Goal: Task Accomplishment & Management: Manage account settings

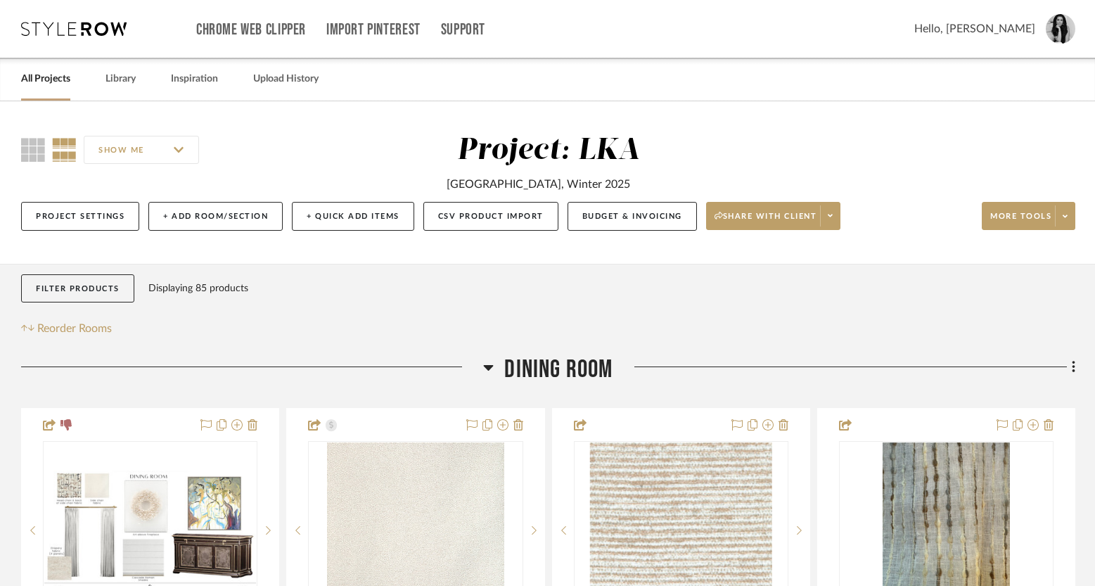
click at [55, 84] on link "All Projects" at bounding box center [45, 79] width 49 height 19
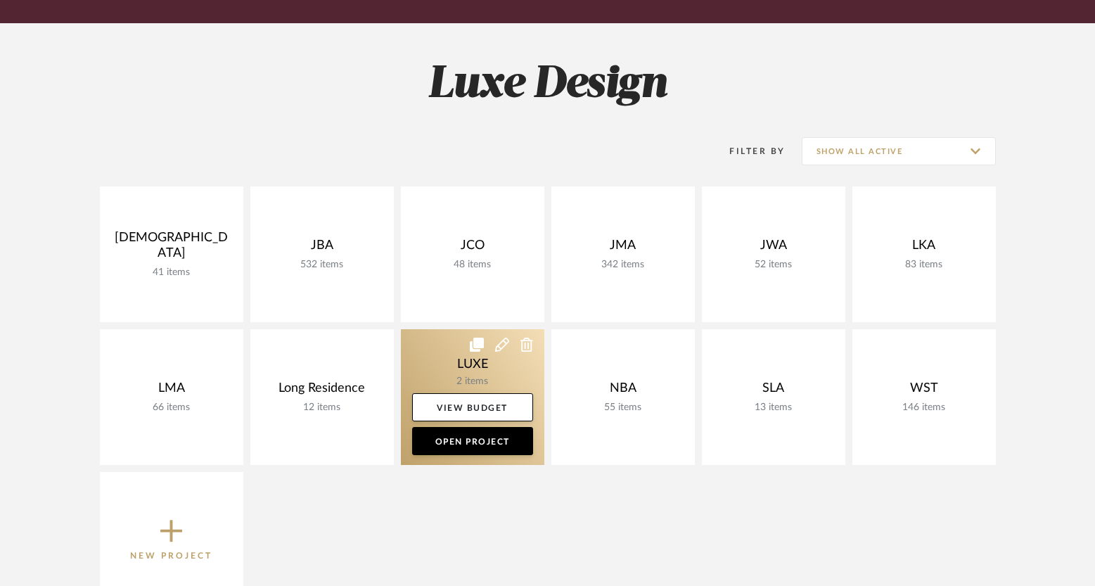
scroll to position [281, 0]
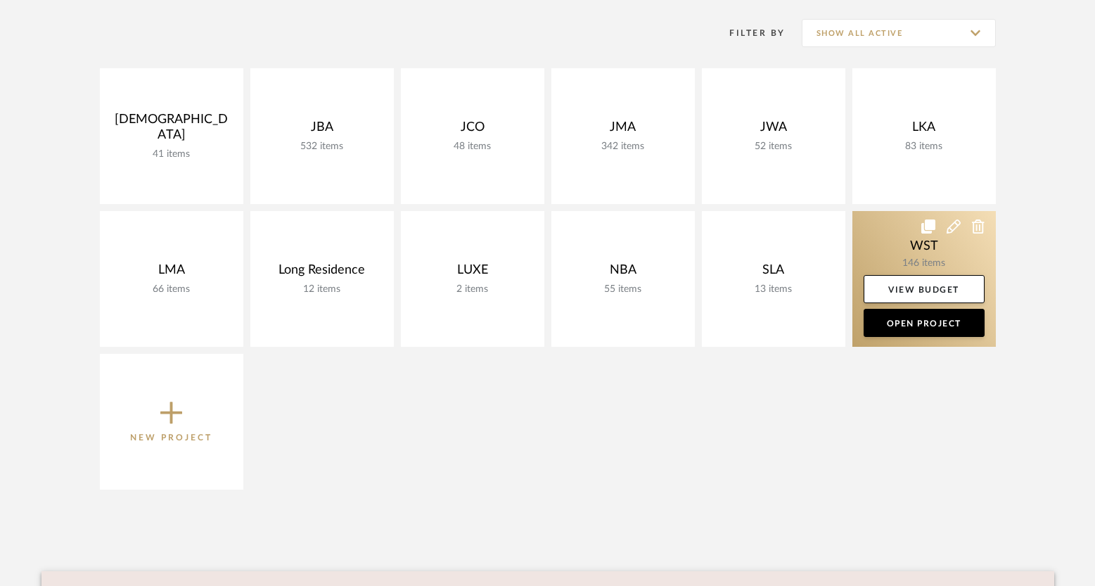
click at [899, 246] on link at bounding box center [923, 279] width 143 height 136
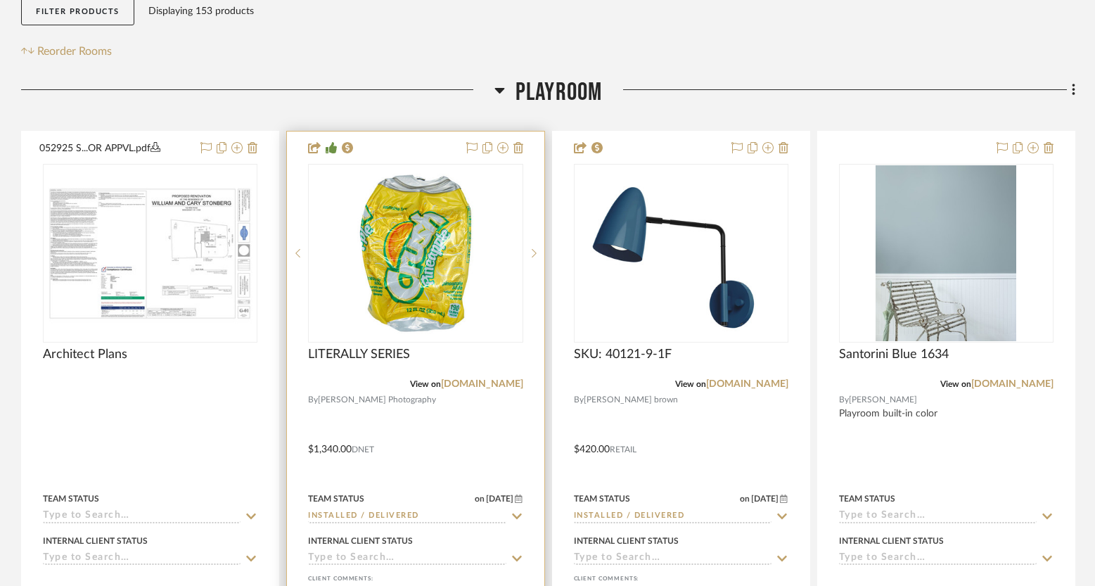
scroll to position [587, 0]
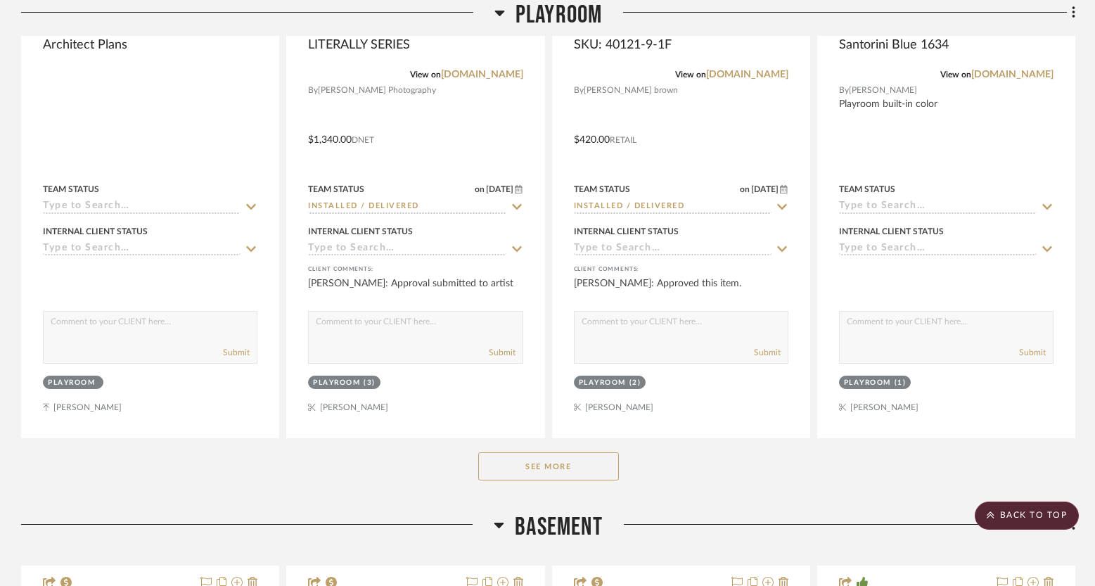
click at [558, 475] on button "See More" at bounding box center [548, 466] width 141 height 28
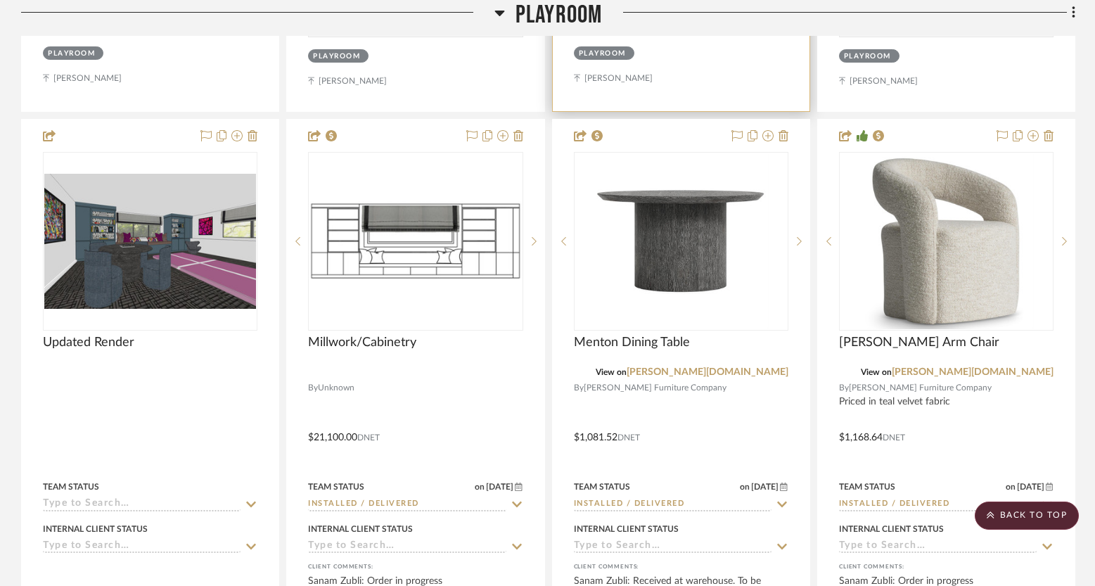
scroll to position [2203, 0]
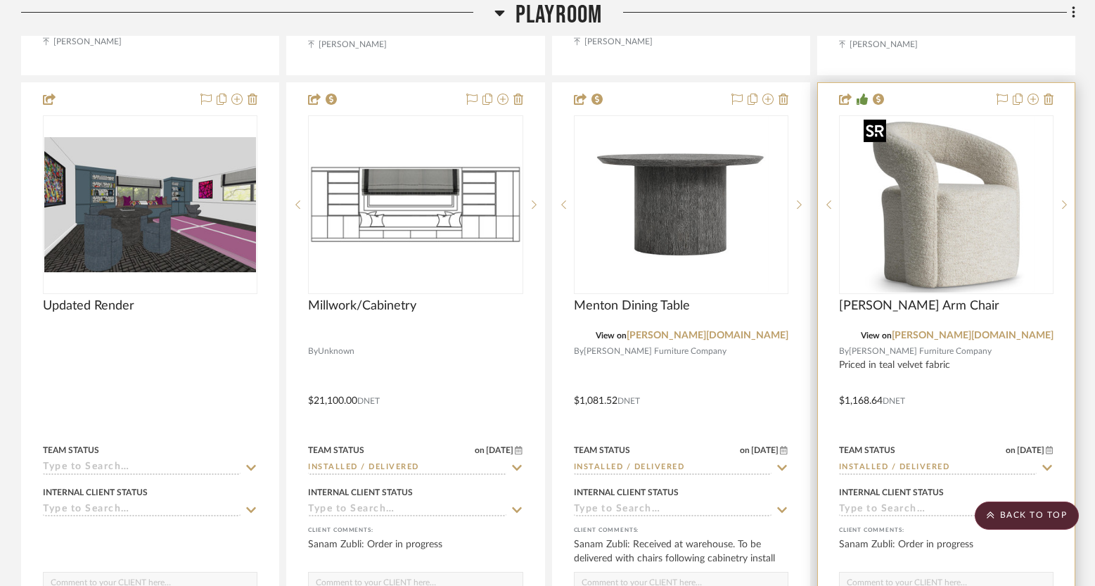
click at [893, 259] on img "0" at bounding box center [946, 205] width 176 height 176
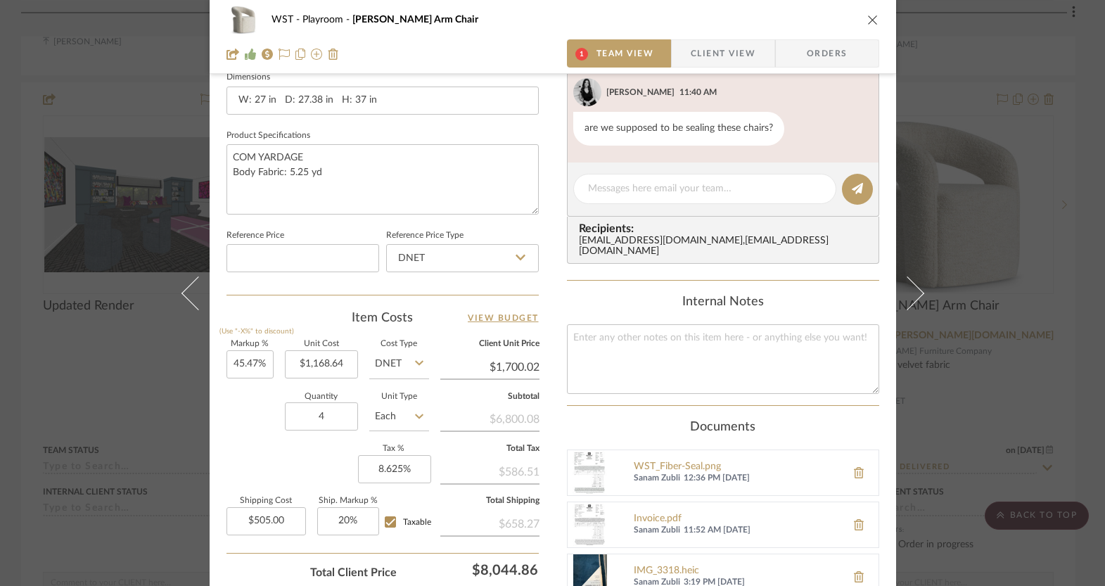
scroll to position [862, 0]
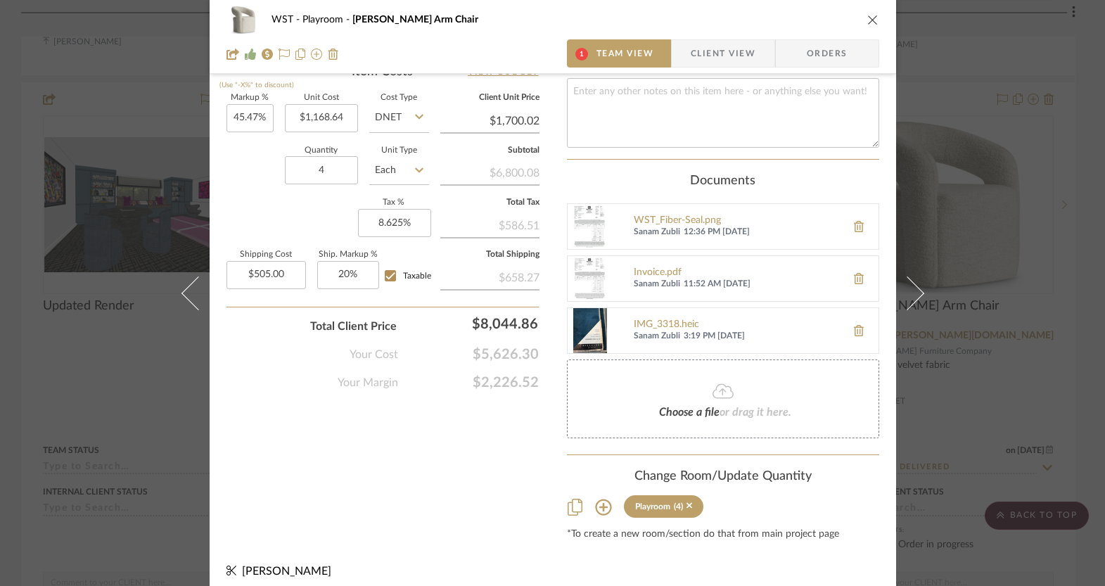
click at [580, 260] on img at bounding box center [590, 278] width 45 height 45
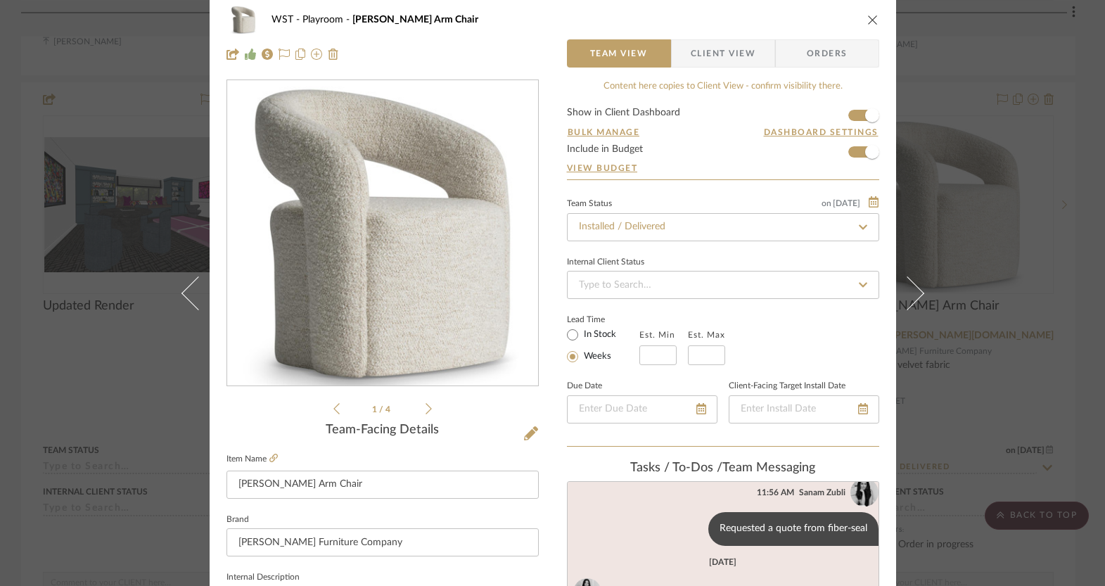
scroll to position [0, 0]
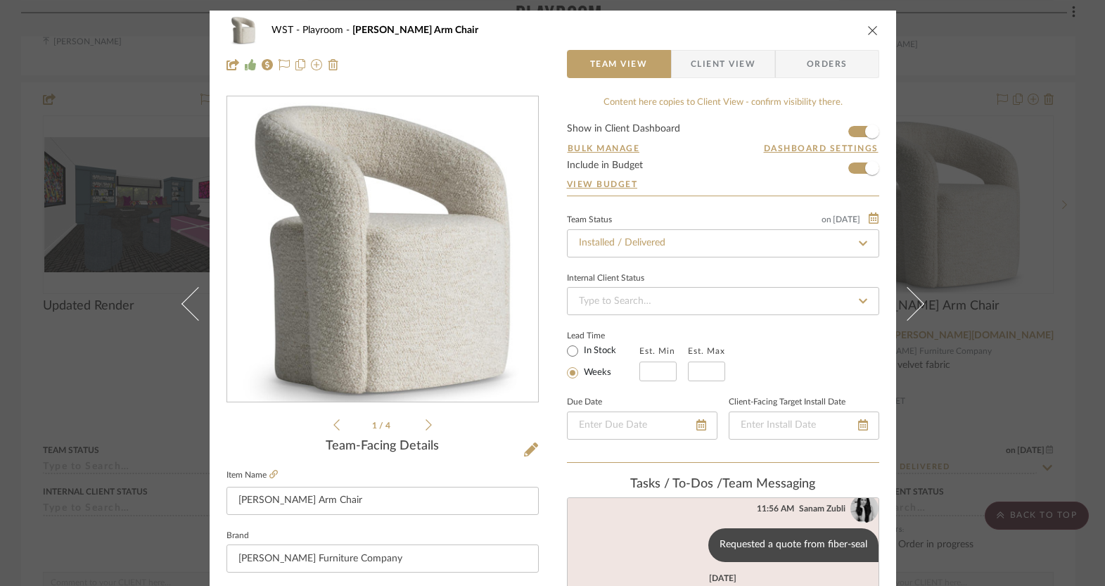
click at [867, 34] on icon "close" at bounding box center [872, 30] width 11 height 11
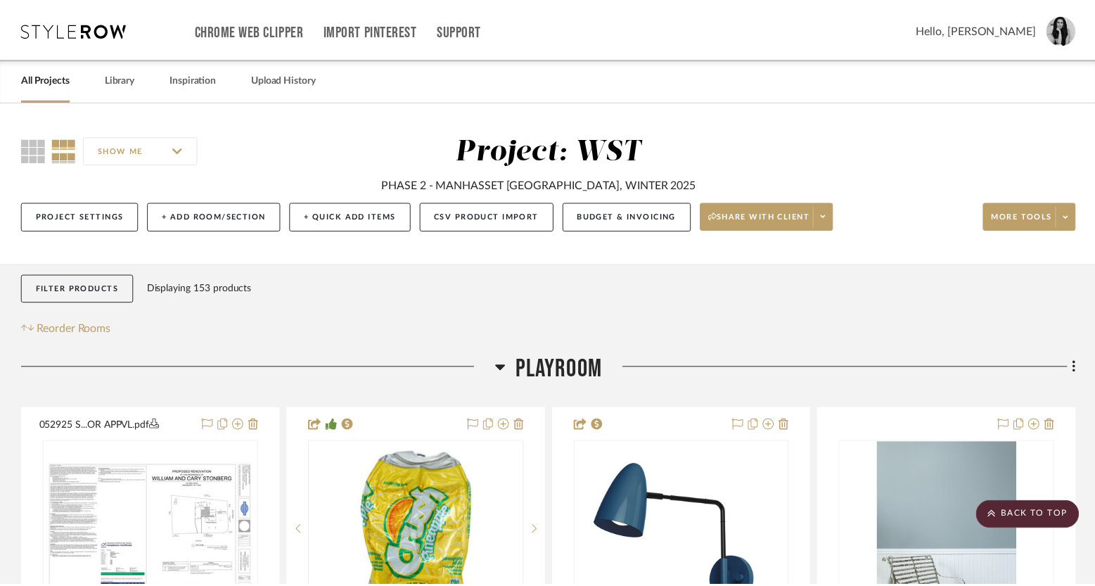
scroll to position [2203, 0]
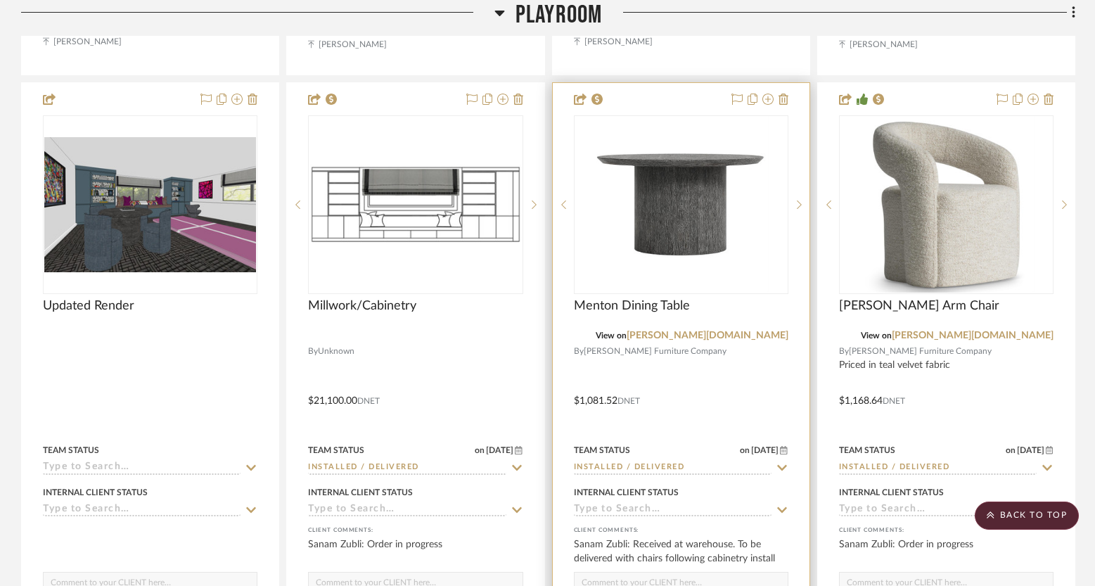
click at [741, 227] on img "0" at bounding box center [681, 205] width 176 height 176
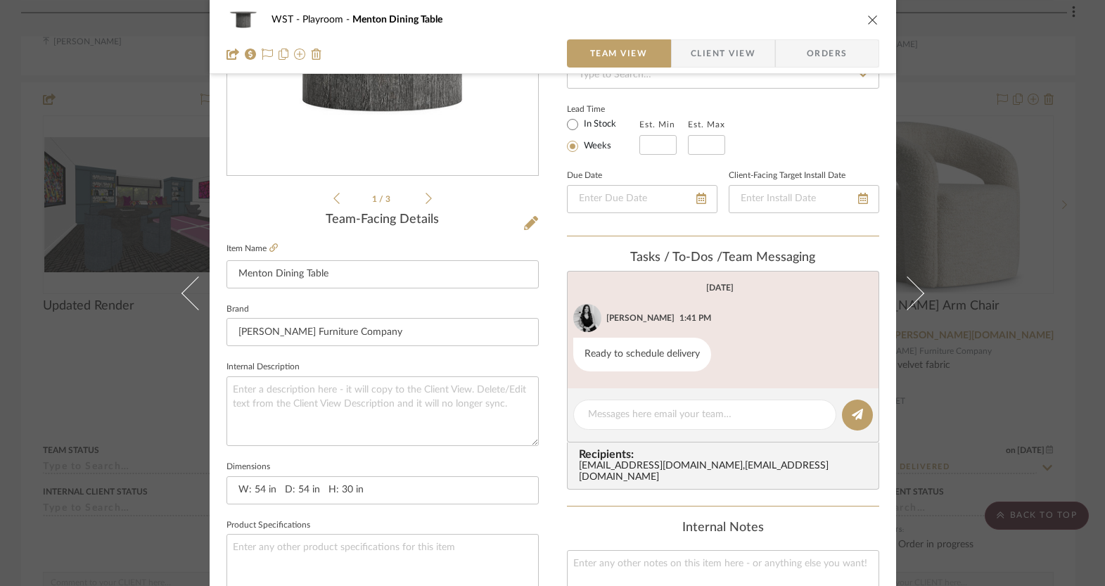
scroll to position [455, 0]
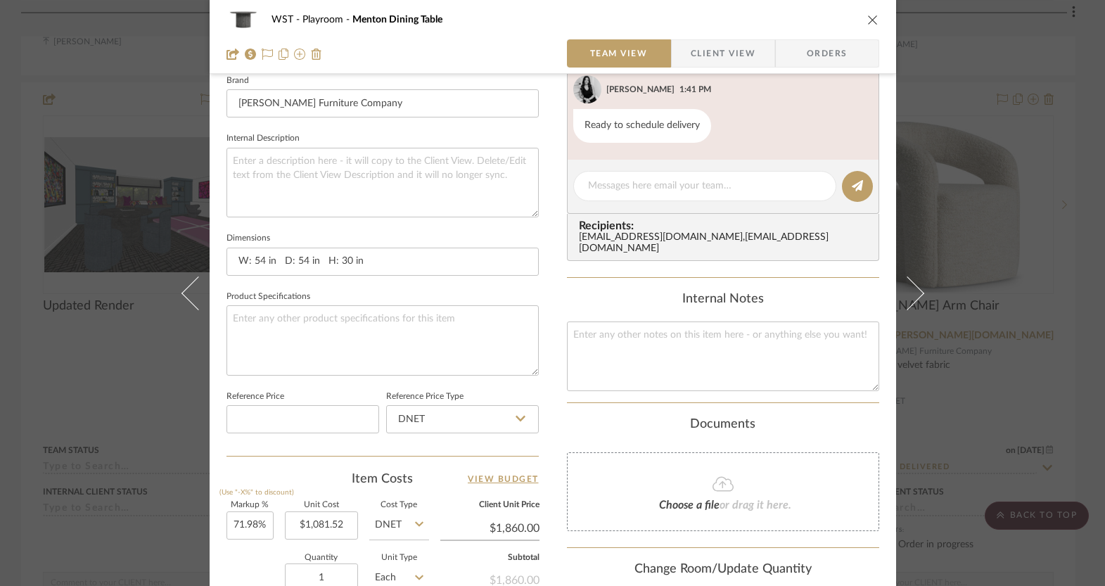
click at [601, 494] on div "Choose a file or drag it here." at bounding box center [723, 491] width 312 height 79
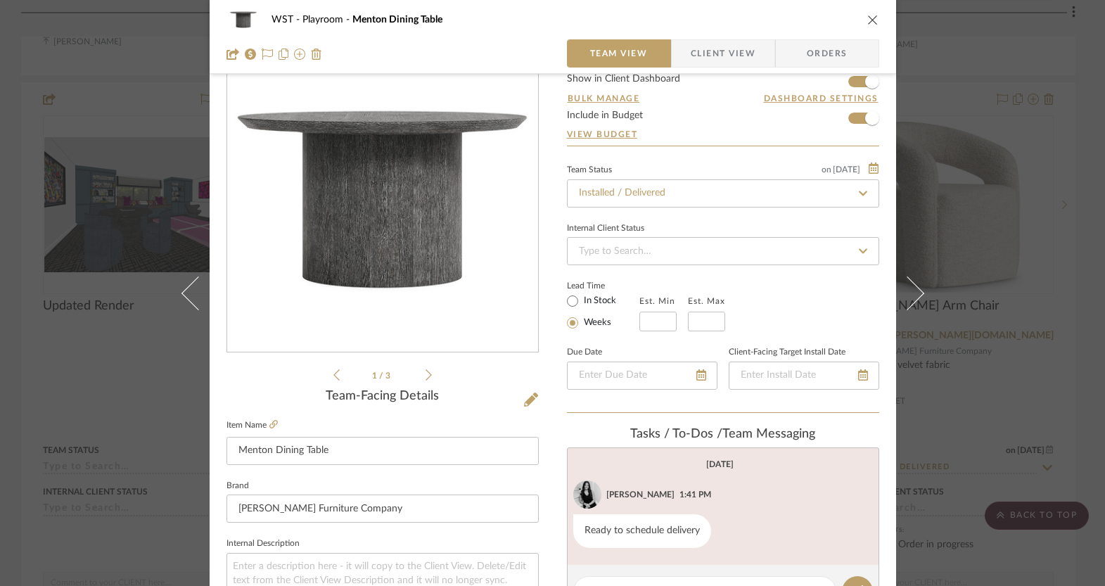
scroll to position [0, 0]
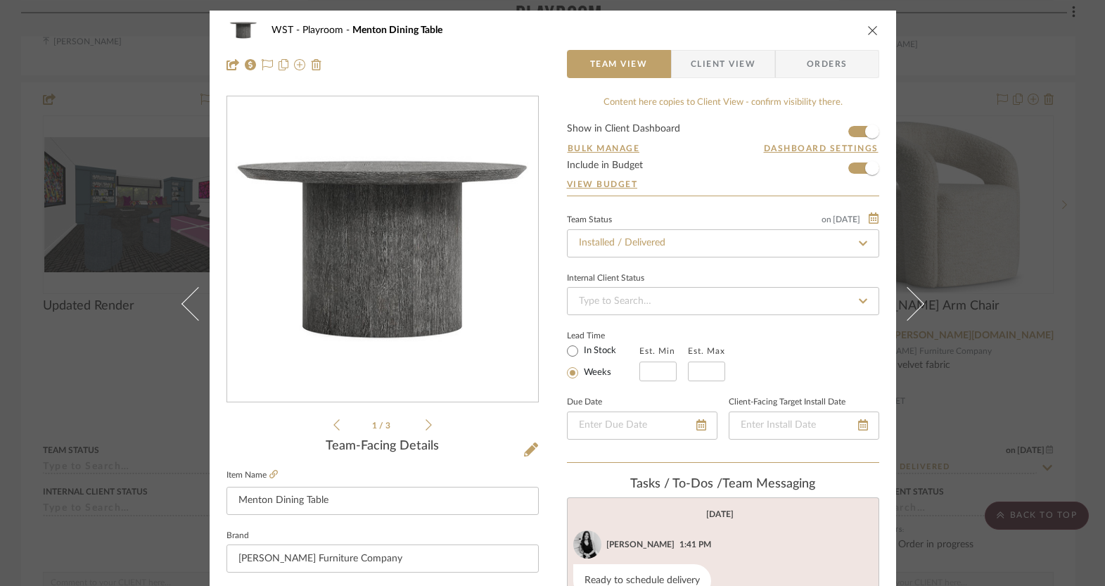
click at [867, 30] on icon "close" at bounding box center [872, 30] width 11 height 11
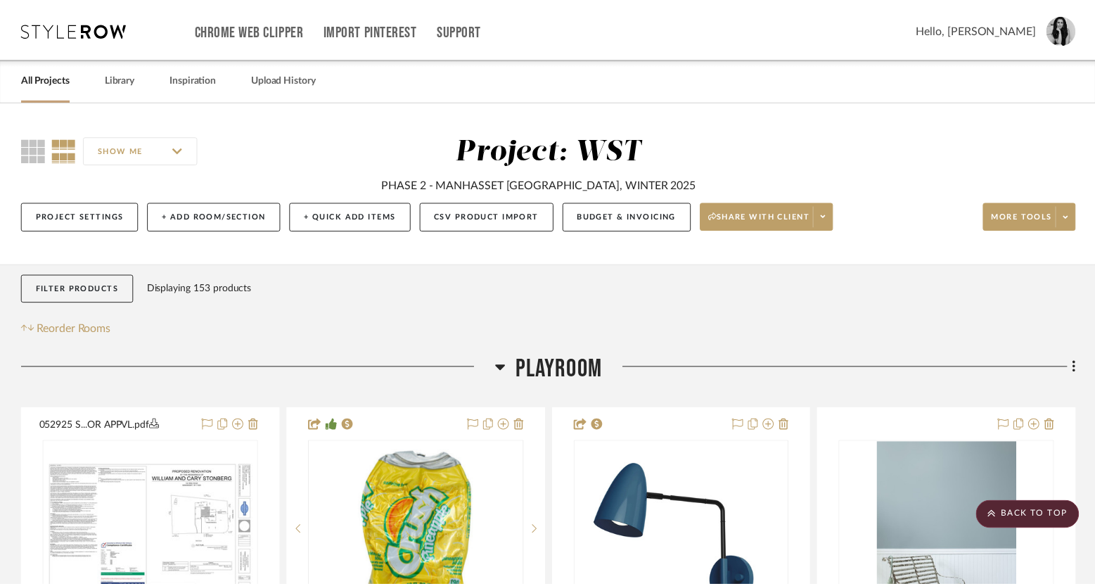
scroll to position [2203, 0]
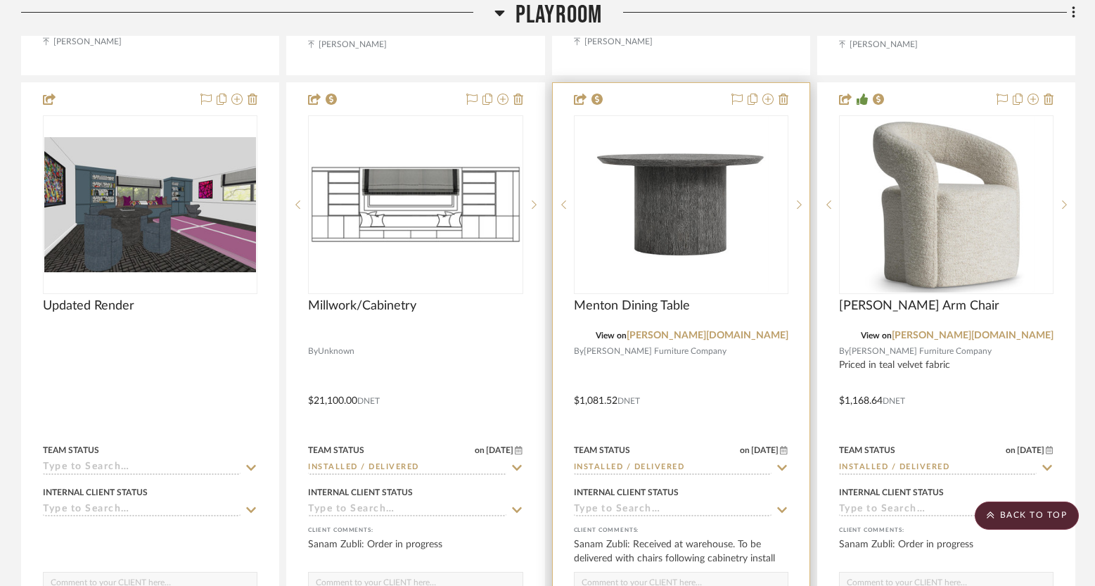
click at [739, 158] on img "0" at bounding box center [681, 205] width 176 height 176
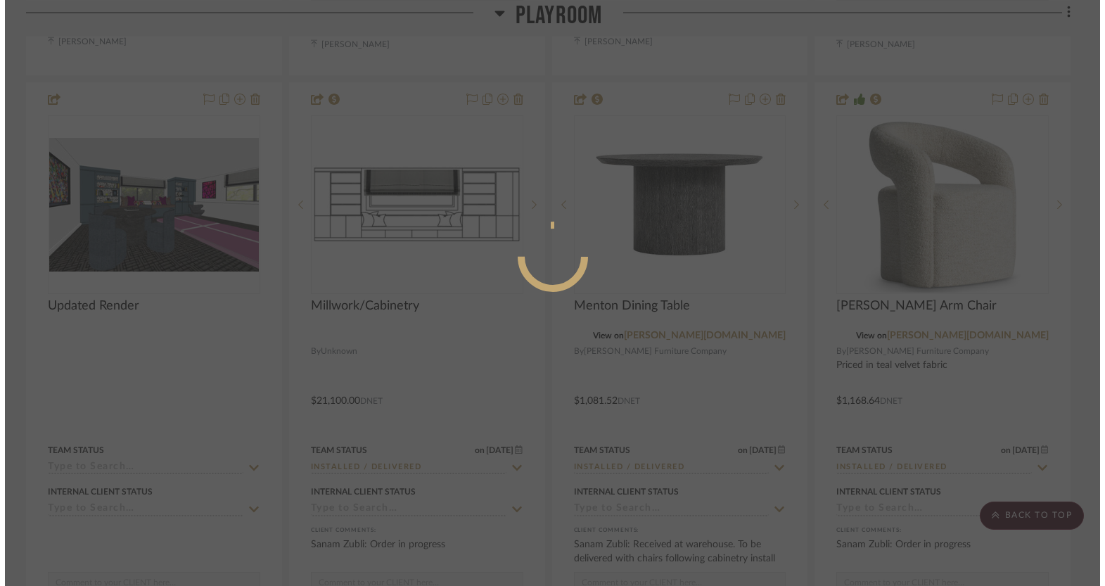
scroll to position [0, 0]
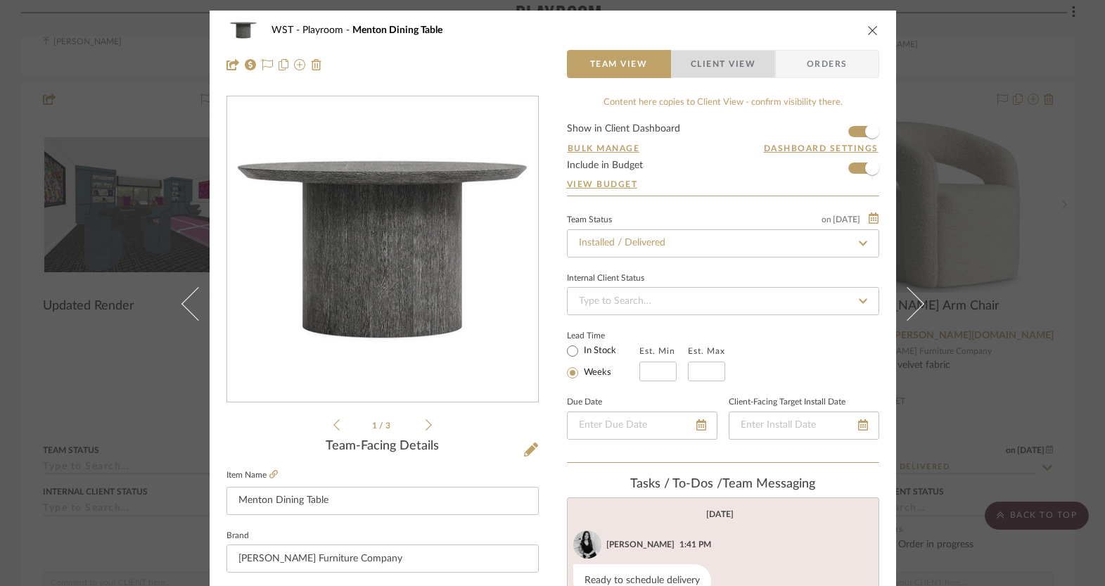
click at [743, 71] on span "Client View" at bounding box center [723, 64] width 65 height 28
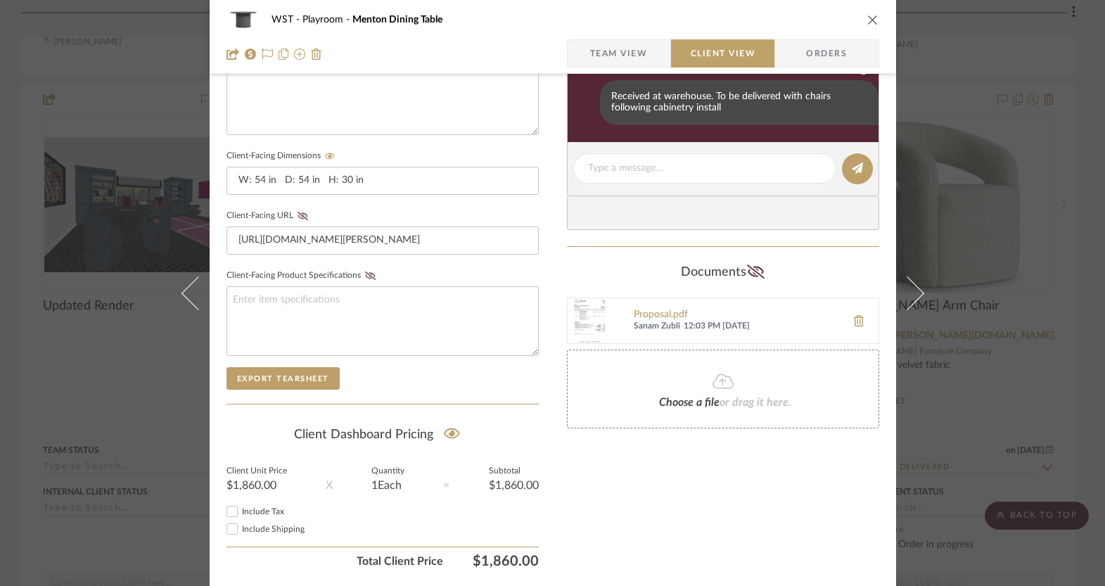
scroll to position [595, 0]
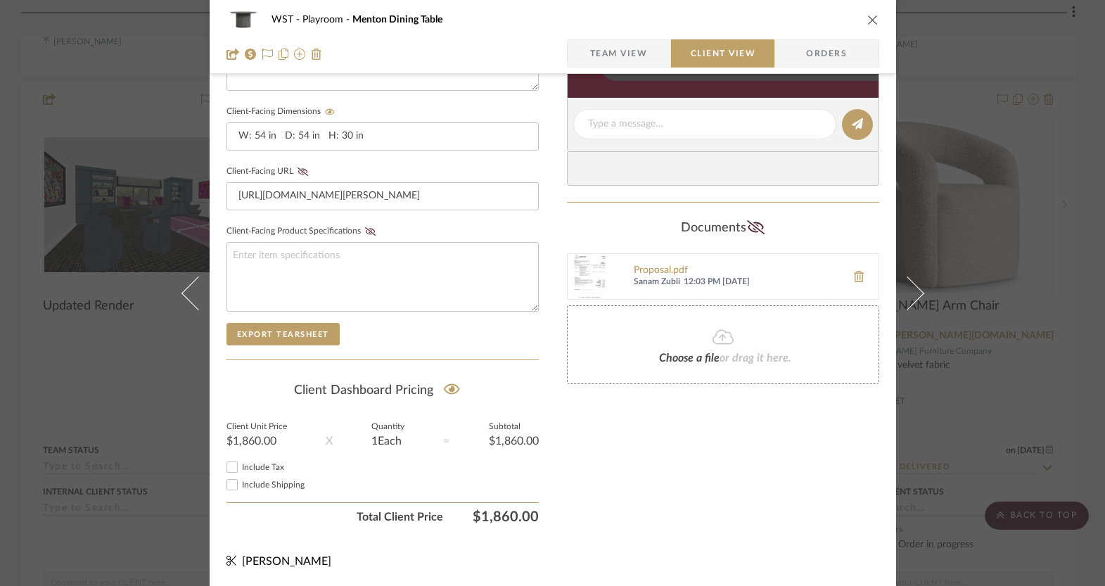
click at [871, 16] on icon "close" at bounding box center [872, 19] width 11 height 11
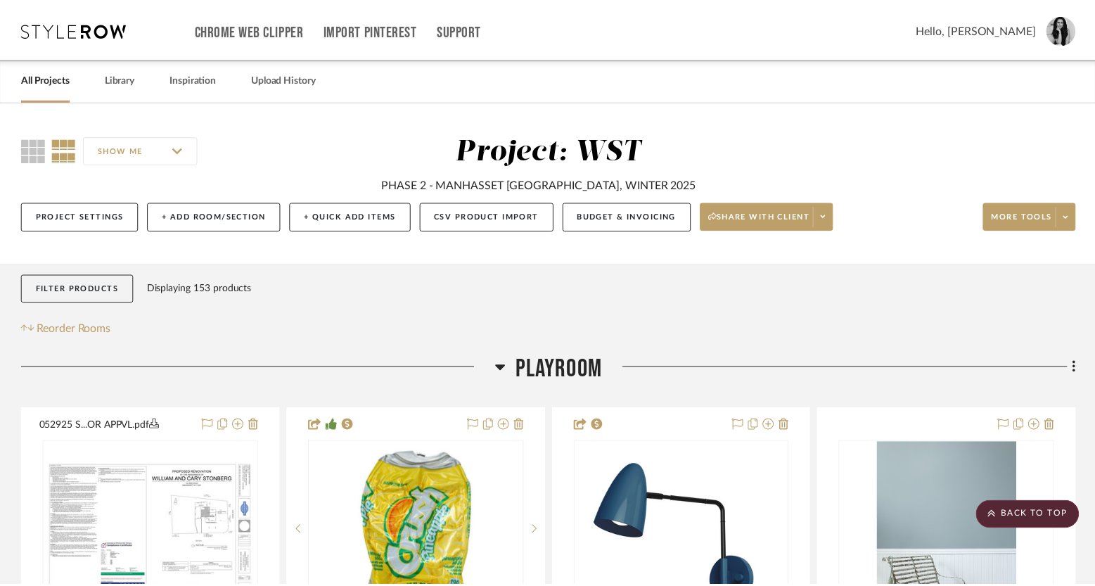
scroll to position [2203, 0]
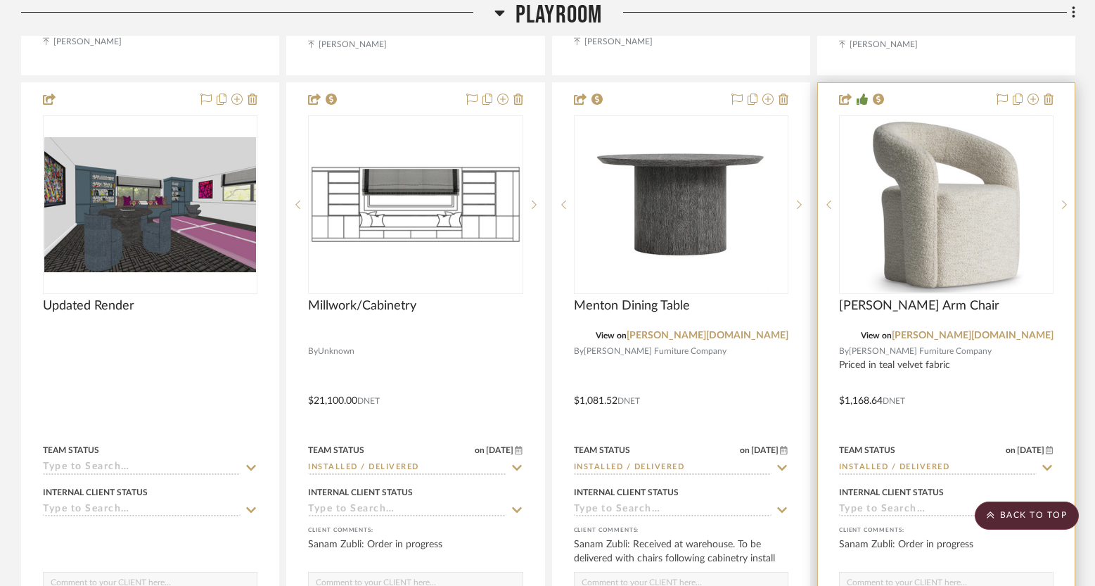
click at [968, 160] on img "0" at bounding box center [946, 205] width 176 height 176
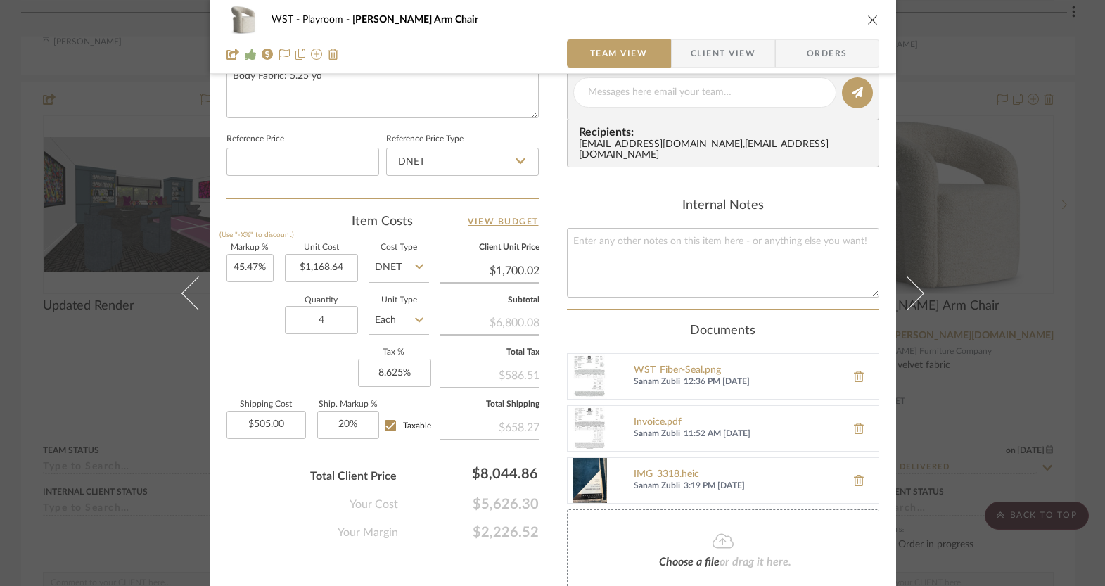
scroll to position [862, 0]
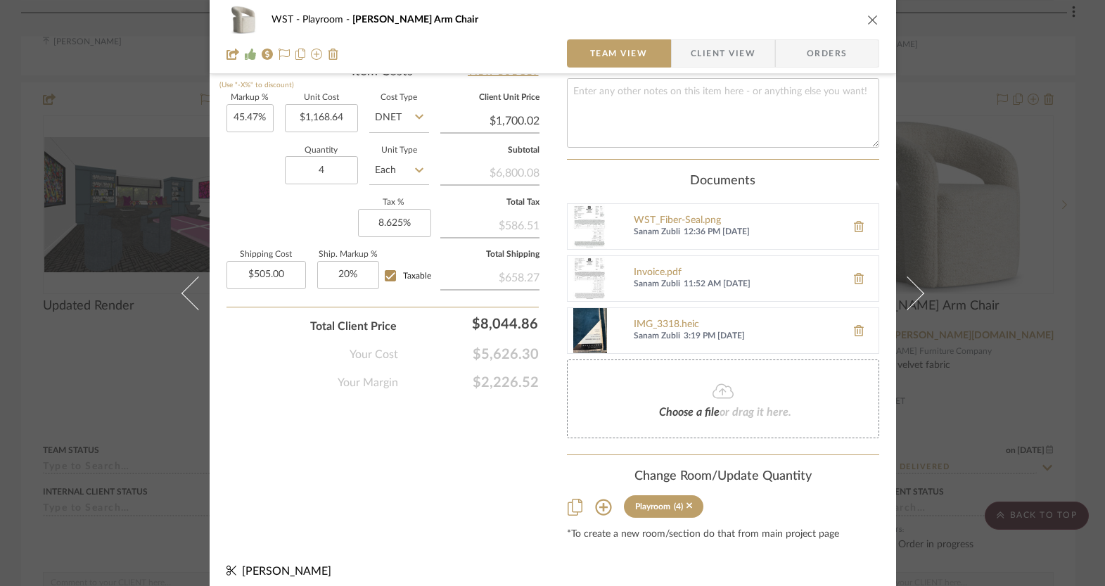
click at [671, 407] on span "Choose a file" at bounding box center [689, 412] width 60 height 11
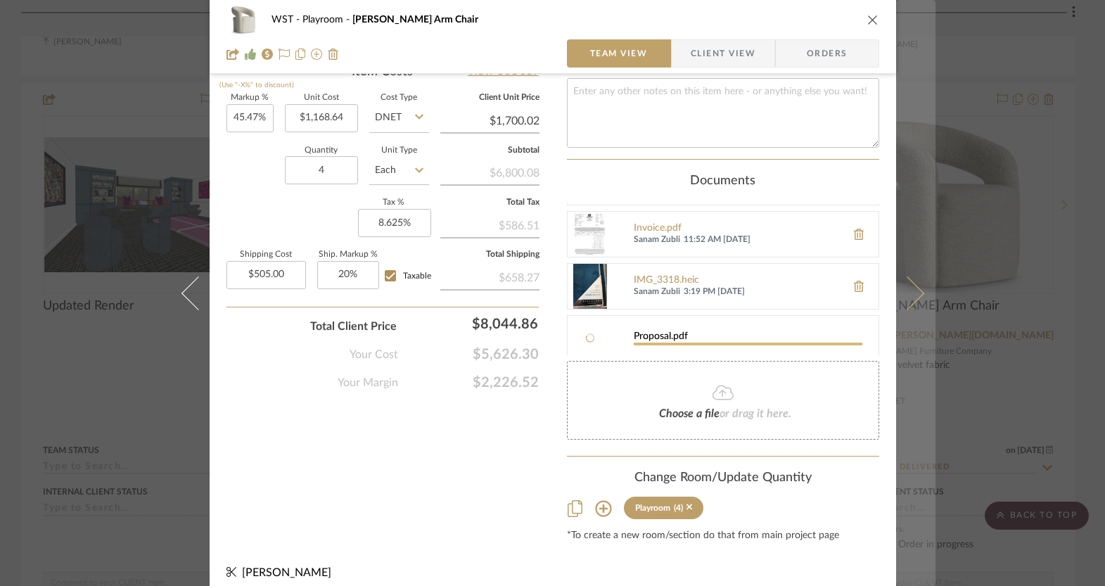
scroll to position [51, 0]
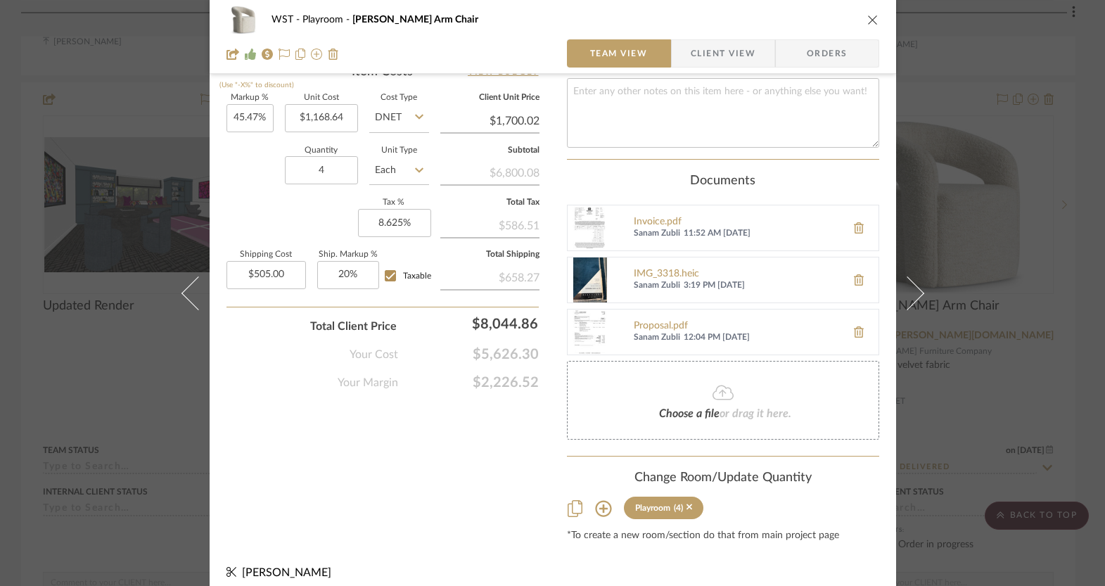
click at [867, 16] on icon "close" at bounding box center [872, 19] width 11 height 11
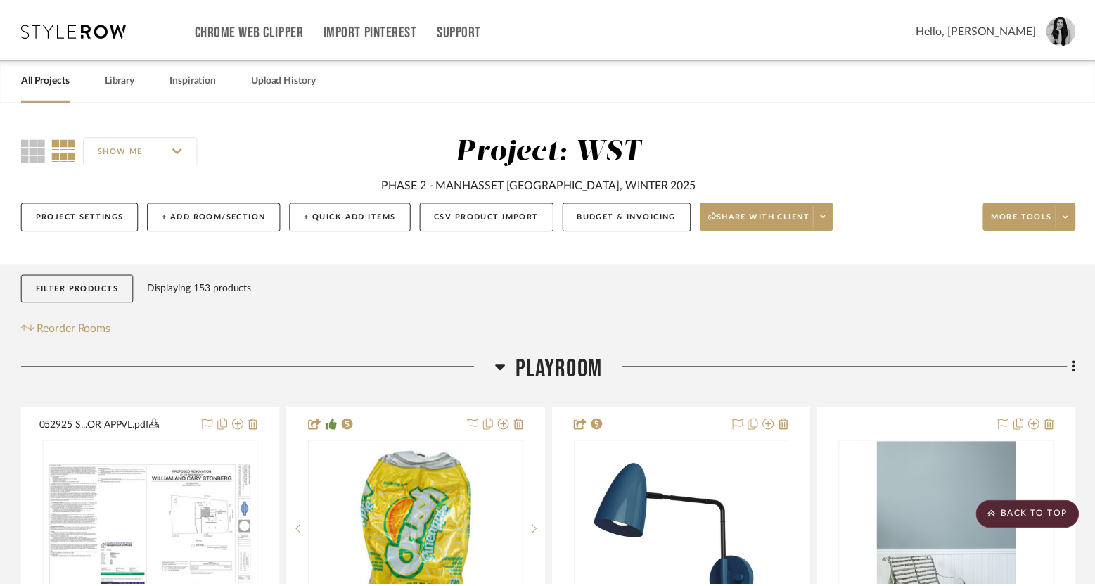
scroll to position [2203, 0]
